Goal: Transaction & Acquisition: Purchase product/service

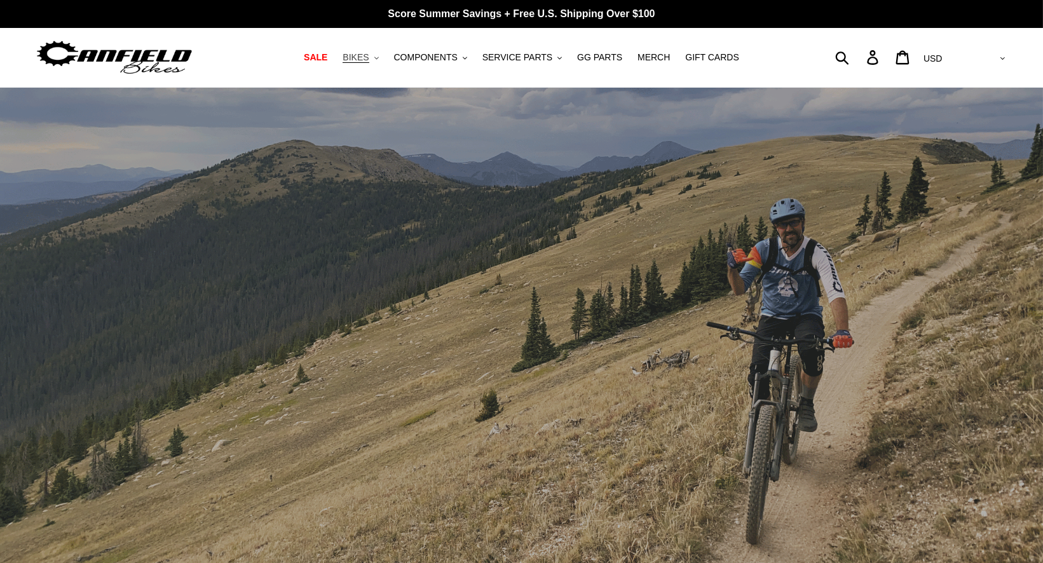
click at [368, 58] on span "BIKES" at bounding box center [356, 57] width 26 height 11
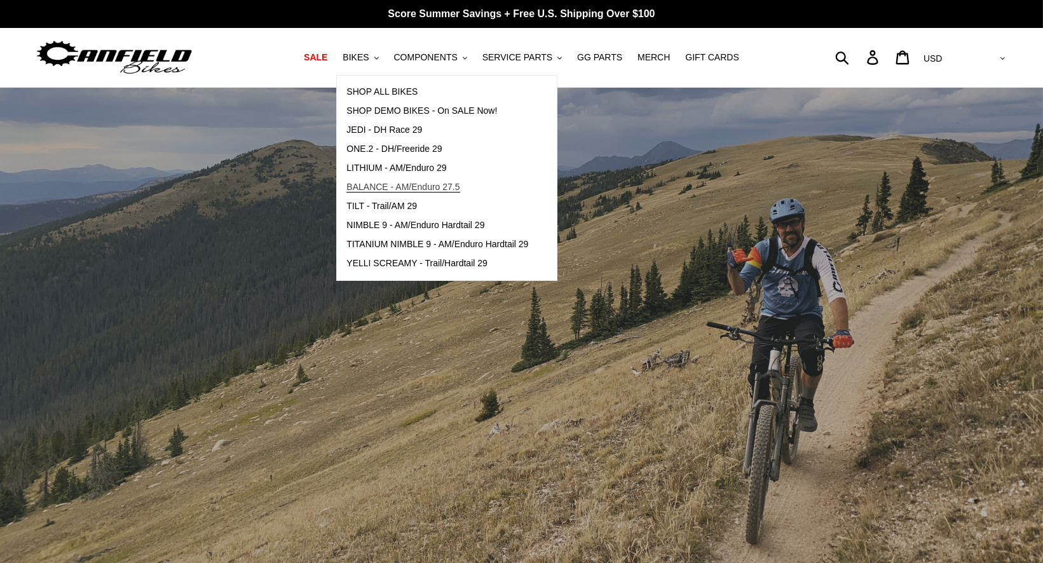
click at [380, 186] on span "BALANCE - AM/Enduro 27.5" at bounding box center [402, 187] width 113 height 11
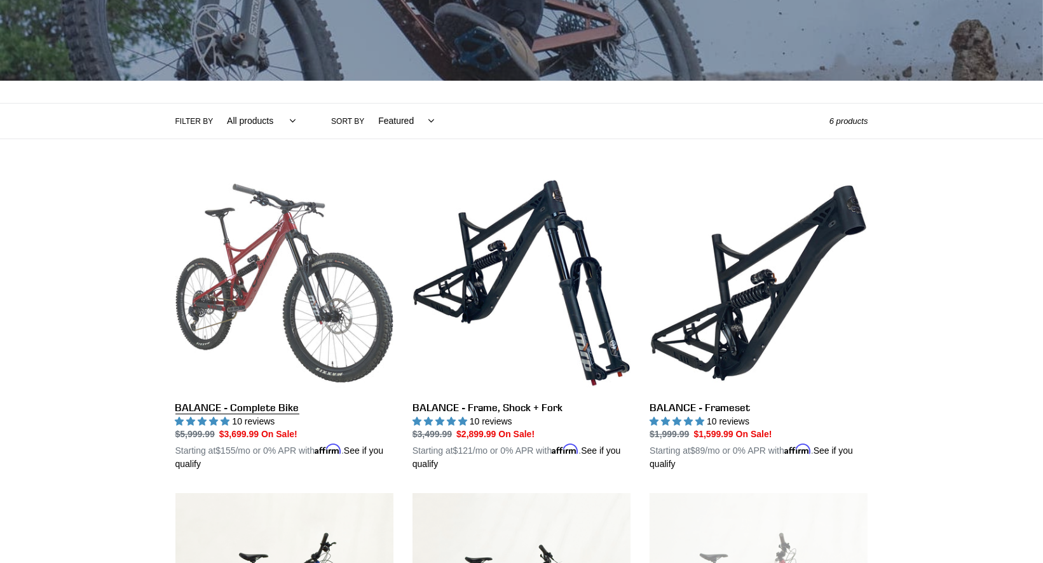
click at [302, 278] on link "BALANCE - Complete Bike" at bounding box center [284, 323] width 218 height 298
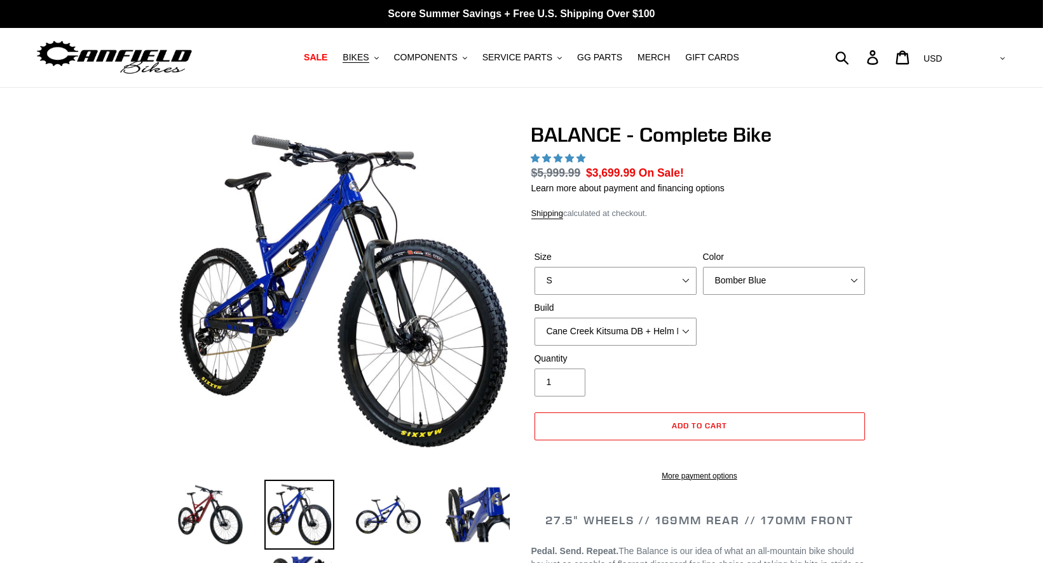
select select "highest-rating"
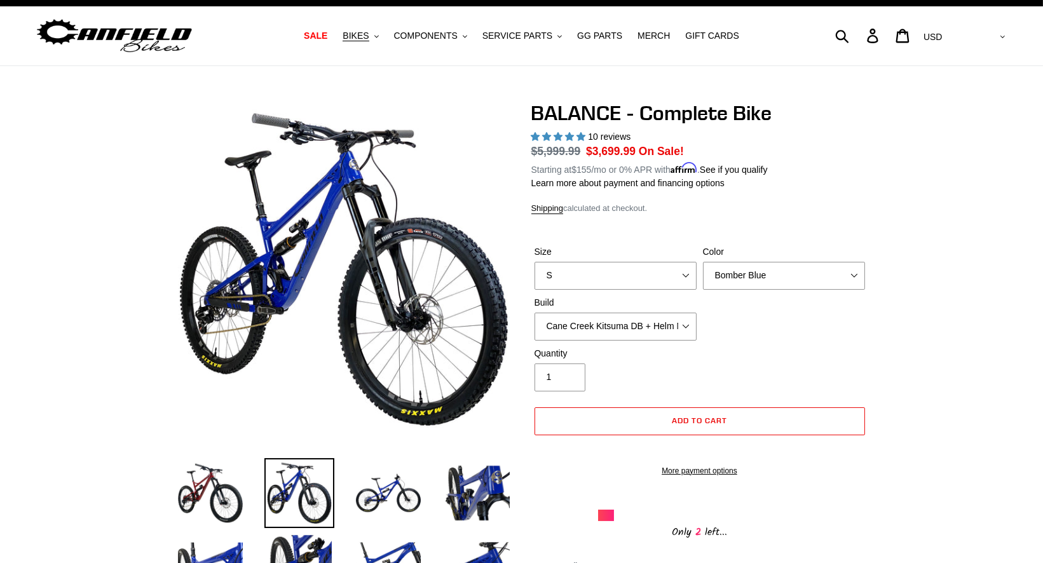
scroll to position [24, 0]
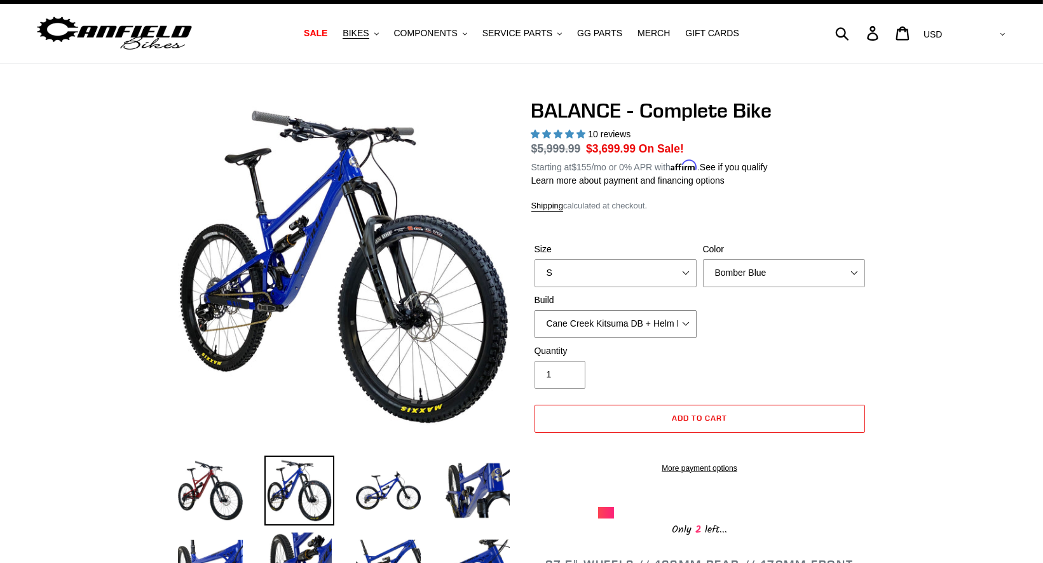
click at [657, 322] on select "Cane Creek Kitsuma DB + Helm MKII + SRAM GX Cane Creek Kitsuma DB + Helm MKII +…" at bounding box center [616, 324] width 162 height 28
select select "RockShox Vivid ULT + Zeb ULT + SRAM GX"
click at [535, 310] on select "Cane Creek Kitsuma DB + Helm MKII + SRAM GX Cane Creek Kitsuma DB + Helm MKII +…" at bounding box center [616, 324] width 162 height 28
click at [687, 322] on select "Cane Creek Kitsuma DB + Helm MKII + SRAM GX Cane Creek Kitsuma DB + Helm MKII +…" at bounding box center [616, 324] width 162 height 28
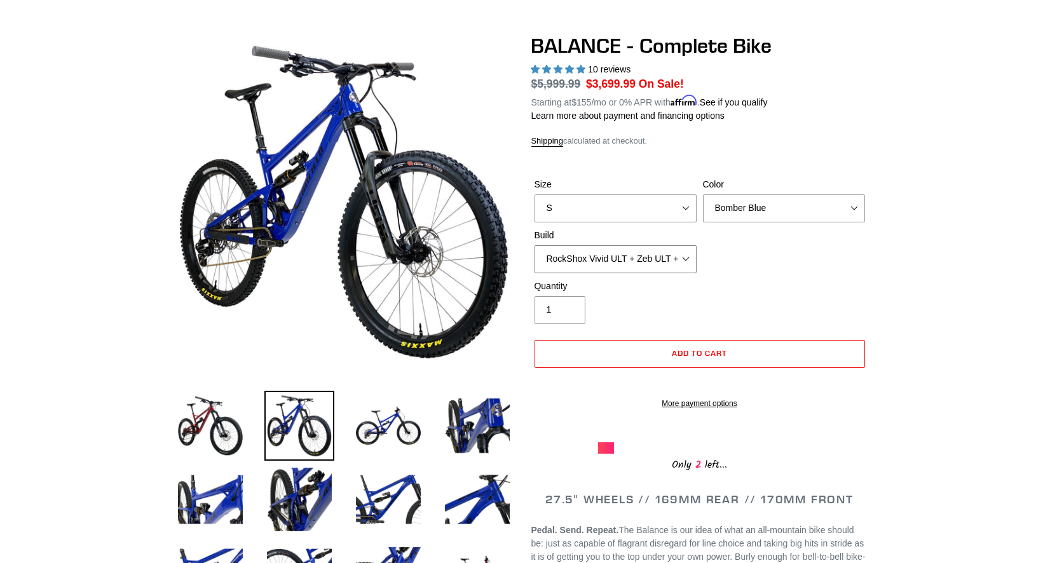
scroll to position [94, 0]
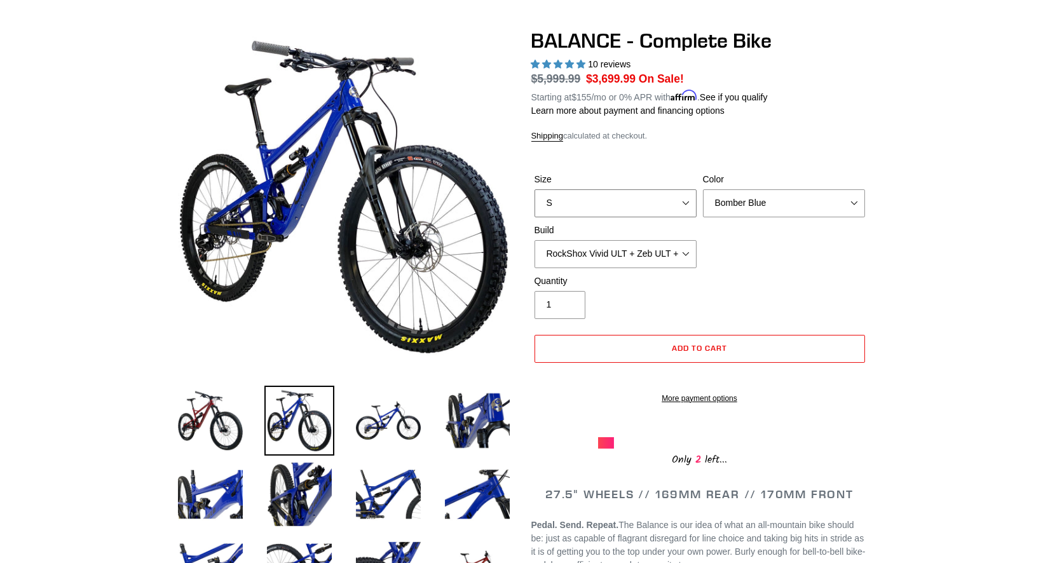
click at [659, 207] on select "S M L XL" at bounding box center [616, 203] width 162 height 28
click at [660, 249] on select "Cane Creek Kitsuma DB + Helm MKII + SRAM GX Cane Creek Kitsuma DB + Helm MKII +…" at bounding box center [616, 254] width 162 height 28
click at [671, 201] on select "S M L XL" at bounding box center [616, 203] width 162 height 28
select select "M"
click at [535, 189] on select "S M L XL" at bounding box center [616, 203] width 162 height 28
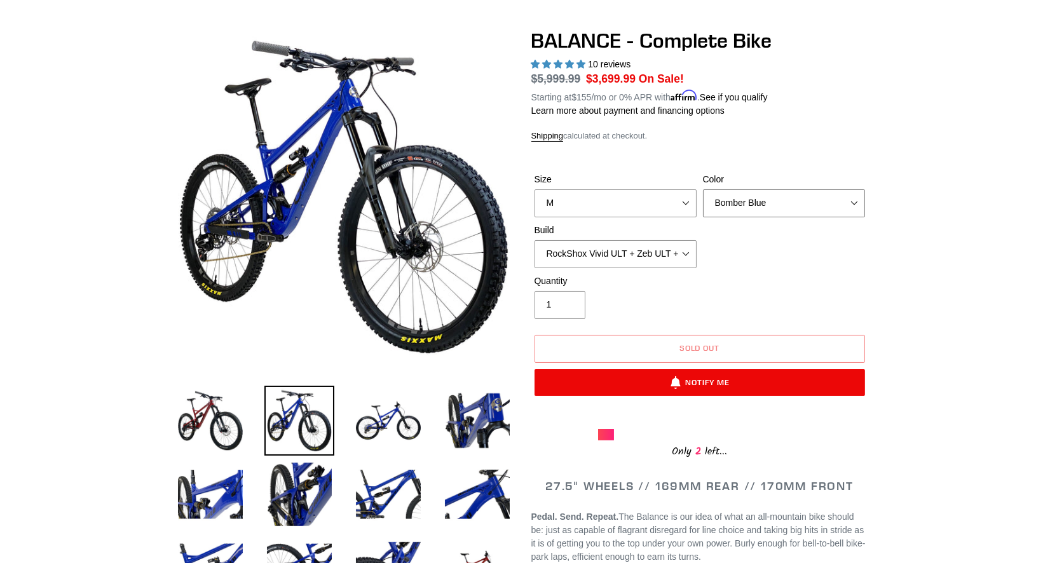
click at [833, 200] on select "Bomber Blue Goat's Blood Stealth Black" at bounding box center [784, 203] width 162 height 28
select select "Stealth Black"
click at [703, 189] on select "Bomber Blue Goat's Blood Stealth Black" at bounding box center [784, 203] width 162 height 28
